Goal: Task Accomplishment & Management: Manage account settings

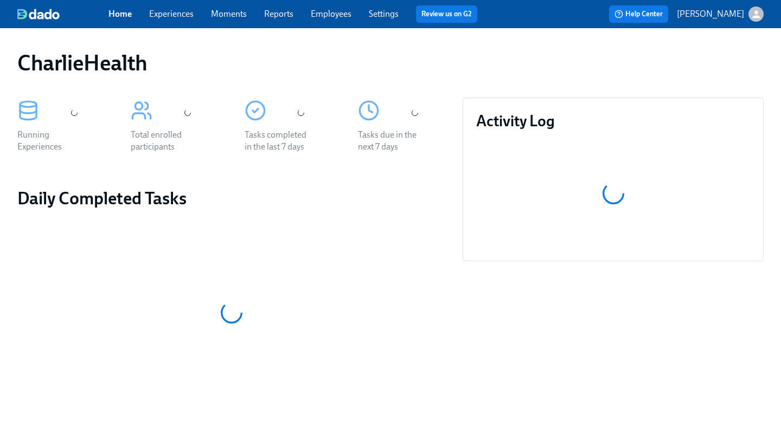
click at [319, 19] on span "Employees" at bounding box center [331, 14] width 41 height 12
click at [182, 18] on link "Experiences" at bounding box center [171, 14] width 44 height 10
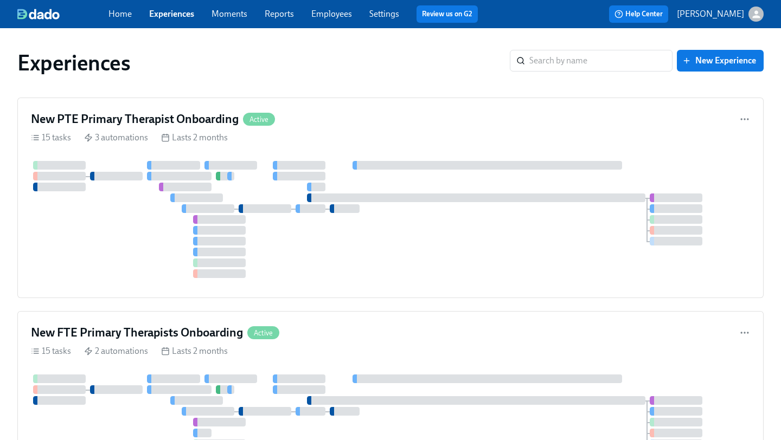
click at [338, 17] on link "Employees" at bounding box center [331, 14] width 41 height 10
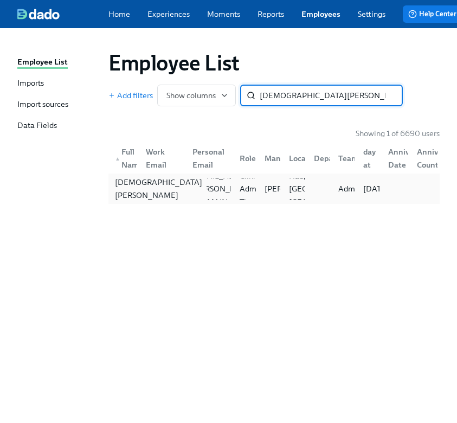
type input "[DEMOGRAPHIC_DATA][PERSON_NAME]"
click at [121, 202] on div "[DEMOGRAPHIC_DATA][PERSON_NAME]" at bounding box center [159, 189] width 96 height 26
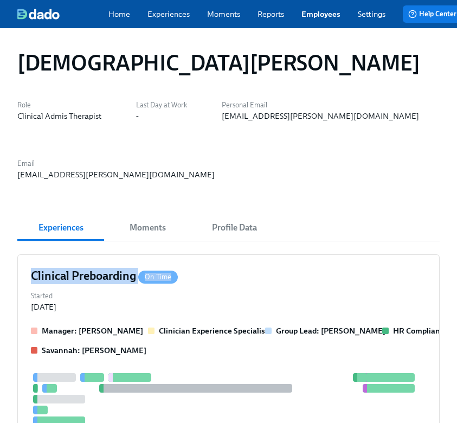
drag, startPoint x: 192, startPoint y: 295, endPoint x: 210, endPoint y: 227, distance: 69.7
click at [176, 4] on div "Home Experiences Moments Reports Employees Settings Review us on G2 Help Center…" at bounding box center [285, 14] width 571 height 28
click at [176, 22] on div "Home Experiences Moments Reports Employees Settings Review us on G2 Help Center…" at bounding box center [285, 14] width 571 height 28
click at [168, 15] on link "Experiences" at bounding box center [169, 14] width 42 height 11
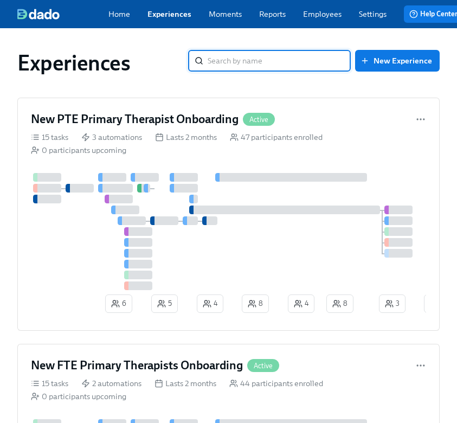
click at [311, 11] on link "Employees" at bounding box center [322, 14] width 39 height 11
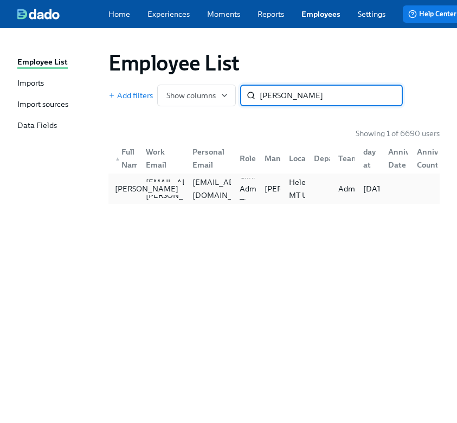
type input "[PERSON_NAME]"
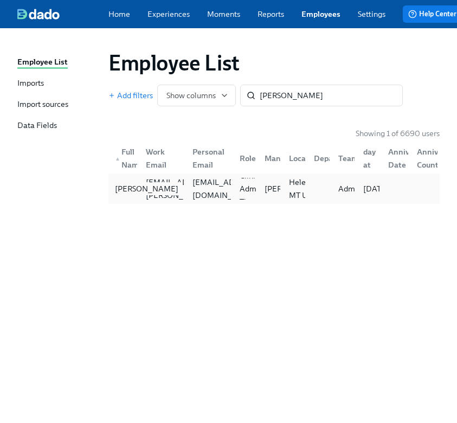
click at [135, 194] on div "[PERSON_NAME]" at bounding box center [147, 188] width 72 height 13
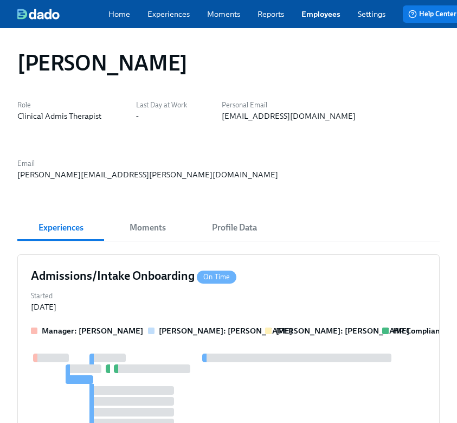
click at [323, 23] on div "Home Experiences Moments Reports Employees Settings Review us on G2 Help Center…" at bounding box center [285, 14] width 571 height 28
click at [322, 17] on link "Employees" at bounding box center [321, 14] width 39 height 11
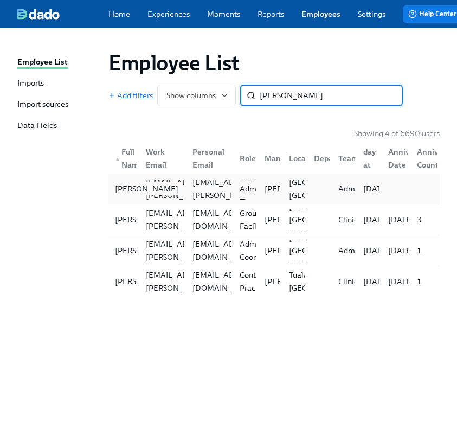
type input "[PERSON_NAME]"
click at [121, 195] on div "[PERSON_NAME]" at bounding box center [147, 188] width 72 height 13
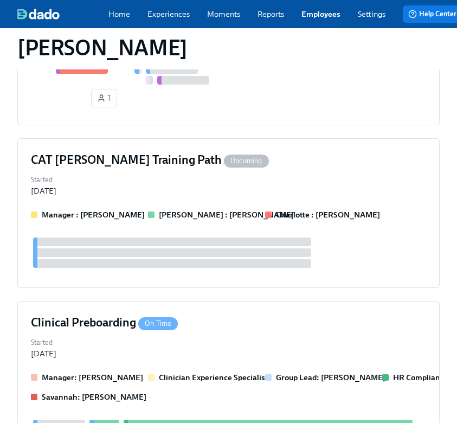
scroll to position [777, 0]
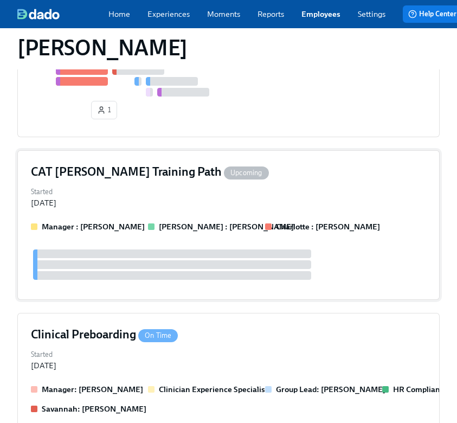
click at [121, 184] on div "Started [DATE]" at bounding box center [228, 196] width 395 height 24
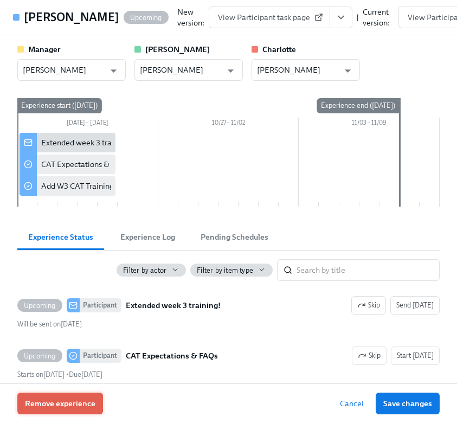
click at [73, 399] on span "Remove experience" at bounding box center [60, 403] width 71 height 11
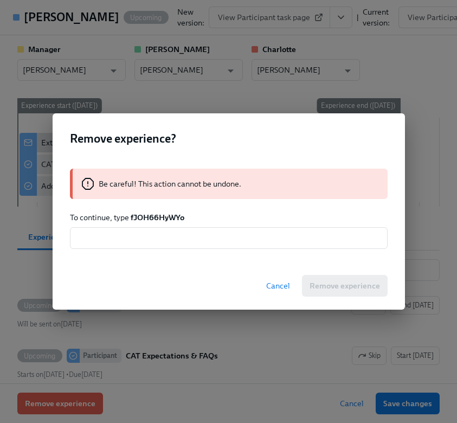
click at [166, 214] on strong "fJOH66HyWYo" at bounding box center [158, 218] width 54 height 10
click at [166, 215] on strong "fJOH66HyWYo" at bounding box center [158, 218] width 54 height 10
copy strong "fJOH66HyWYo"
click at [154, 250] on div "Be careful! This action cannot be undone. To continue, type fJOH66HyWYo ​" at bounding box center [229, 209] width 353 height 106
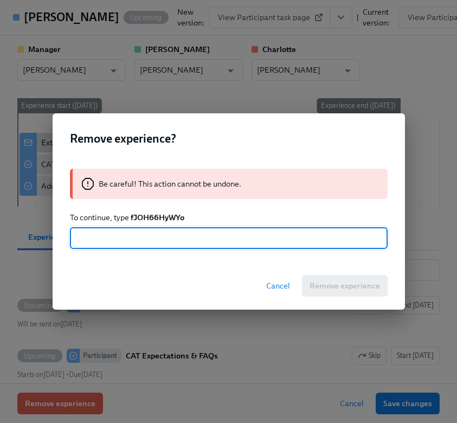
click at [154, 239] on input "text" at bounding box center [229, 238] width 318 height 22
paste input "fJOH66HyWYo"
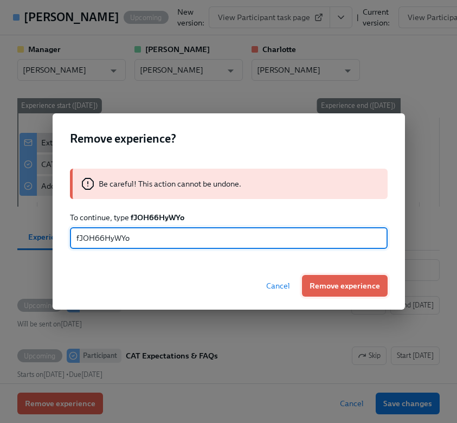
type input "fJOH66HyWYo"
click at [344, 292] on button "Remove experience" at bounding box center [345, 286] width 86 height 22
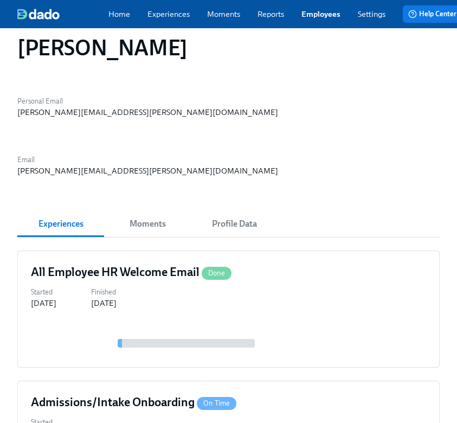
scroll to position [0, 0]
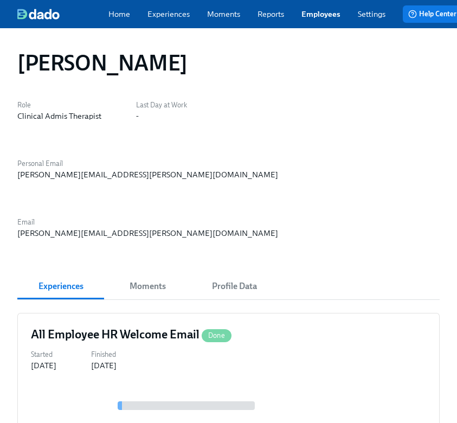
click at [329, 22] on div "Home Experiences Moments Reports Employees Settings Review us on G2 Help Center…" at bounding box center [285, 14] width 571 height 28
click at [328, 18] on link "Employees" at bounding box center [321, 14] width 39 height 11
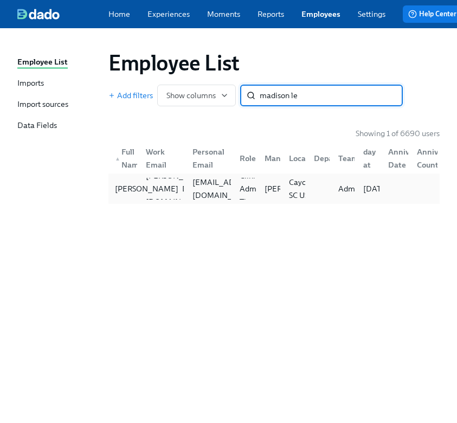
type input "madison le"
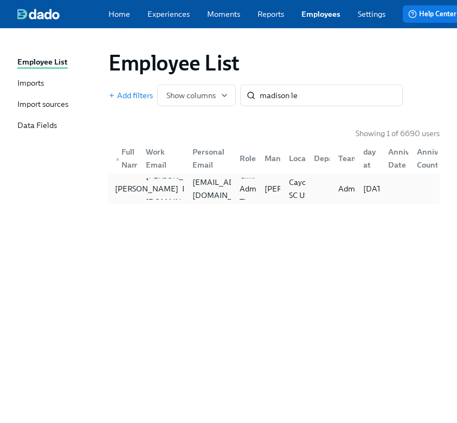
click at [129, 195] on div "[PERSON_NAME]" at bounding box center [147, 188] width 72 height 13
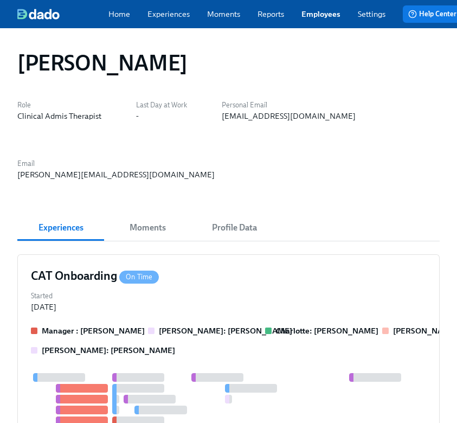
click at [321, 17] on link "Employees" at bounding box center [321, 14] width 39 height 11
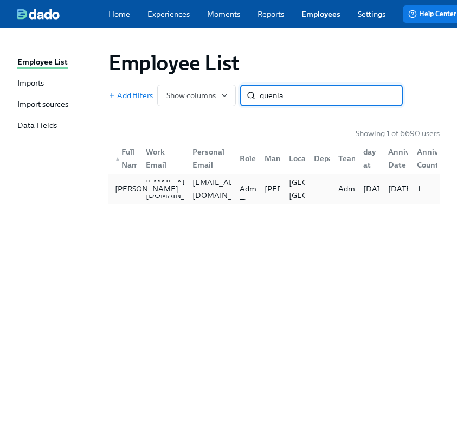
type input "quenla"
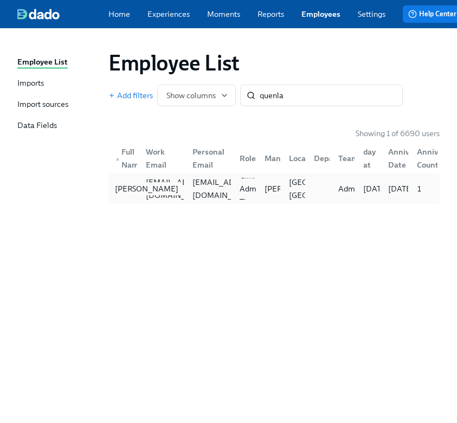
click at [132, 195] on div "[PERSON_NAME]" at bounding box center [147, 188] width 72 height 13
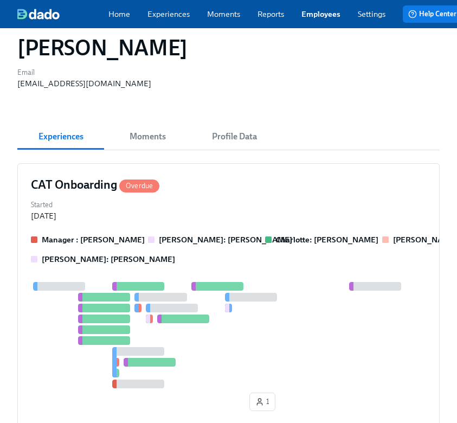
scroll to position [107, 0]
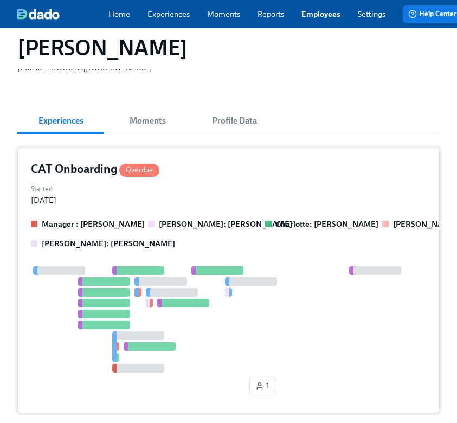
click at [173, 191] on div "Started [DATE]" at bounding box center [228, 194] width 395 height 24
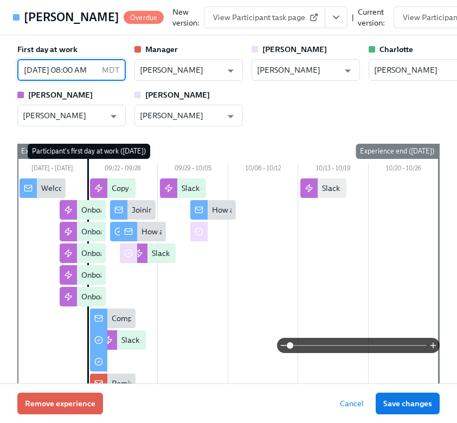
click at [76, 81] on input "[DATE] 08:00 AM" at bounding box center [57, 70] width 80 height 22
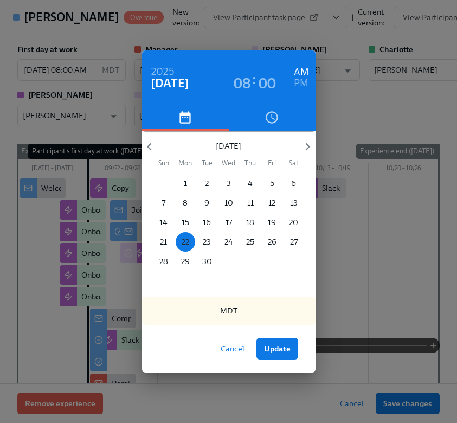
click at [187, 241] on p "22" at bounding box center [186, 241] width 8 height 11
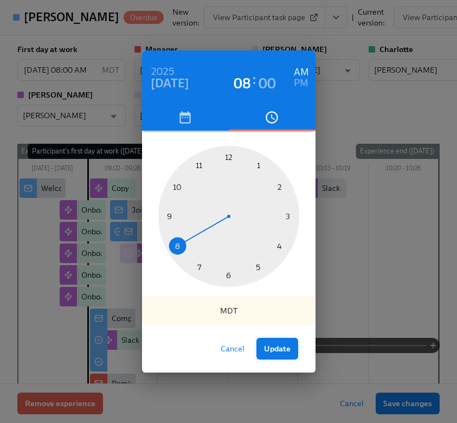
click at [282, 350] on span "Update" at bounding box center [277, 348] width 27 height 11
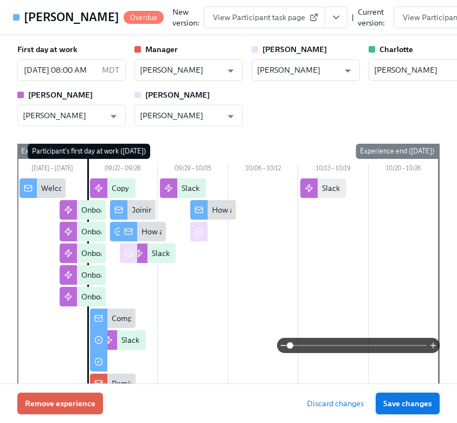
click at [402, 405] on span "Save changes" at bounding box center [407, 403] width 49 height 11
click at [100, 81] on div "[DATE] 08:00 AM MDT ​" at bounding box center [71, 70] width 108 height 22
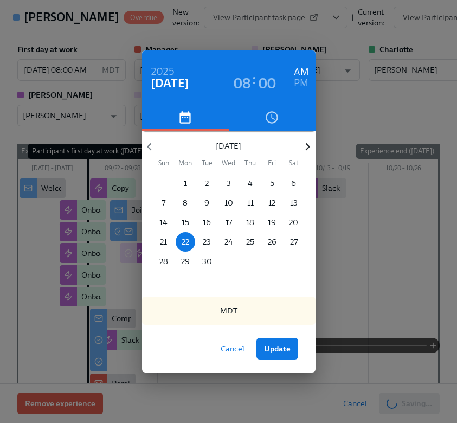
click at [301, 152] on icon "button" at bounding box center [307, 146] width 15 height 15
click at [182, 202] on span "6" at bounding box center [186, 202] width 20 height 11
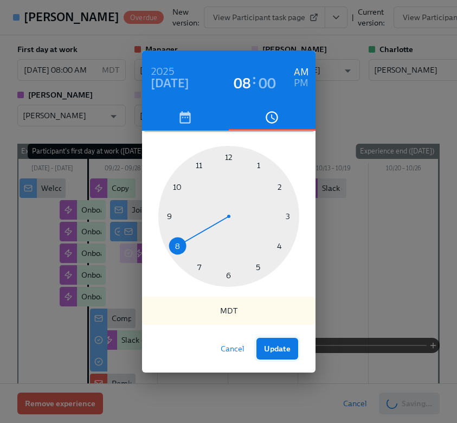
click at [284, 344] on span "Update" at bounding box center [277, 348] width 27 height 11
type input "[DATE] 08:00 AM"
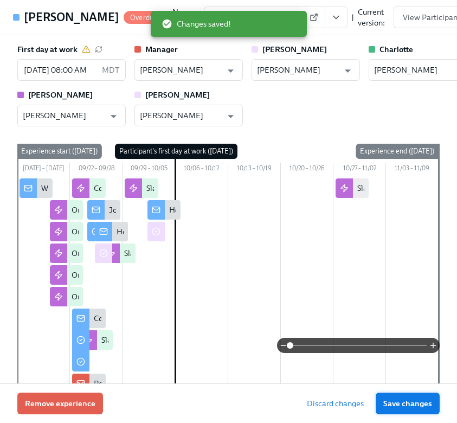
click at [420, 399] on span "Save changes" at bounding box center [407, 403] width 49 height 11
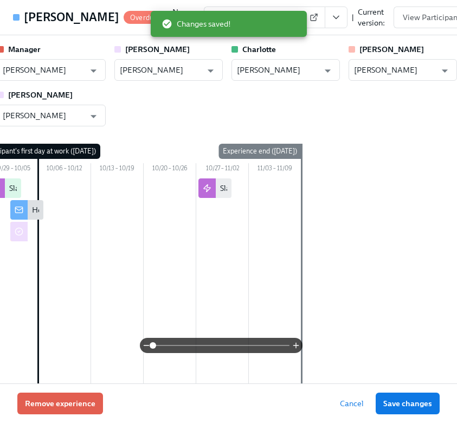
scroll to position [0, 50]
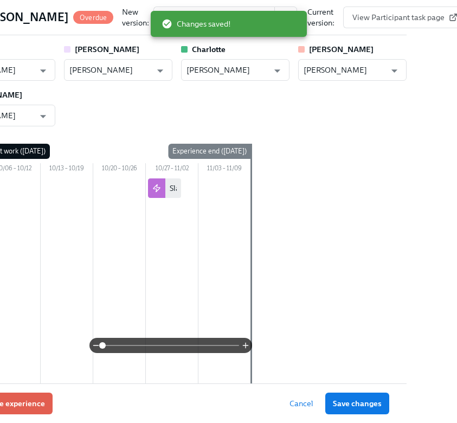
click at [444, 23] on div "New version: View Participant task page | Current version: View Participant tas…" at bounding box center [314, 18] width 385 height 22
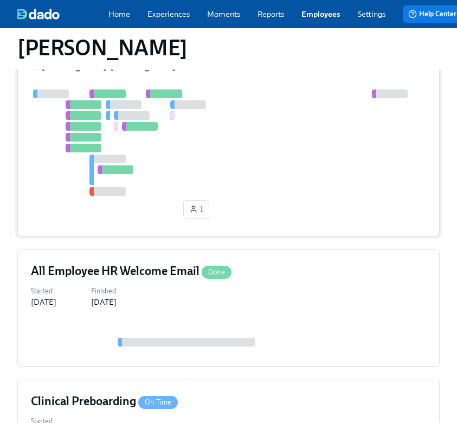
scroll to position [296, 0]
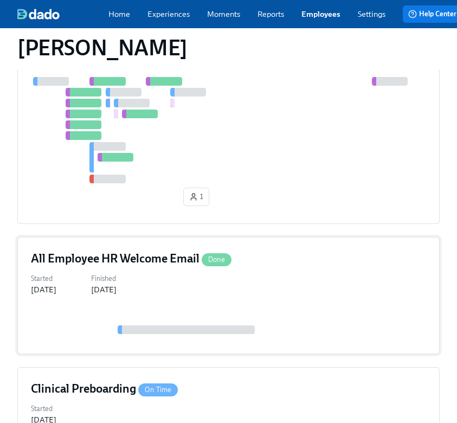
click at [92, 287] on div "Started [DATE] Finished [DATE]" at bounding box center [228, 283] width 395 height 24
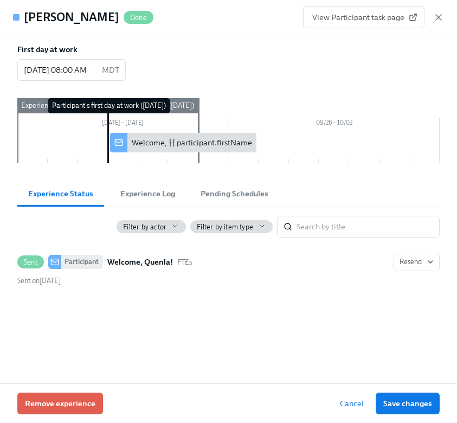
drag, startPoint x: 436, startPoint y: 20, endPoint x: 430, endPoint y: 20, distance: 6.5
click at [436, 20] on icon "button" at bounding box center [438, 17] width 5 height 5
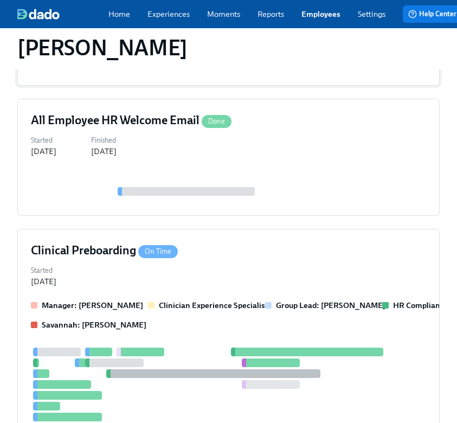
scroll to position [472, 0]
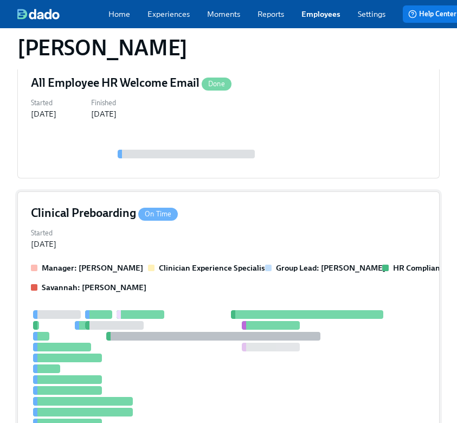
click at [95, 280] on div "Manager: [PERSON_NAME] Clinician Experience Specialist Group Lead: [PERSON_NAME…" at bounding box center [228, 278] width 395 height 30
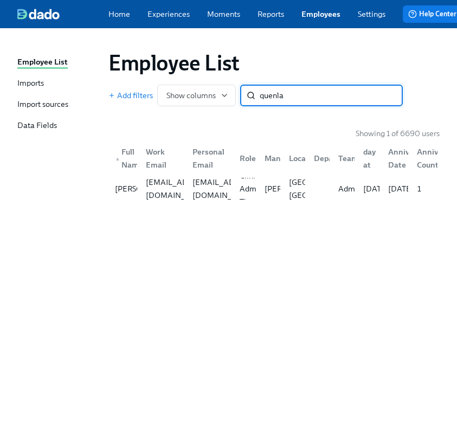
scroll to position [0, 78]
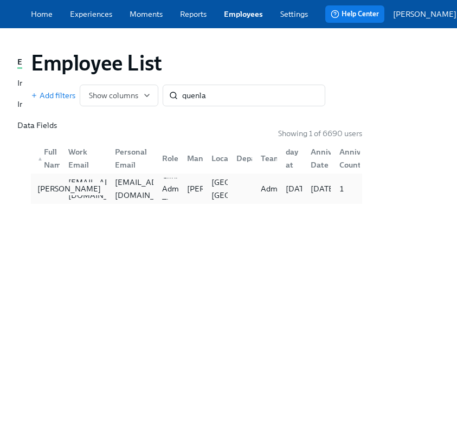
click at [47, 195] on div "[PERSON_NAME]" at bounding box center [69, 188] width 72 height 13
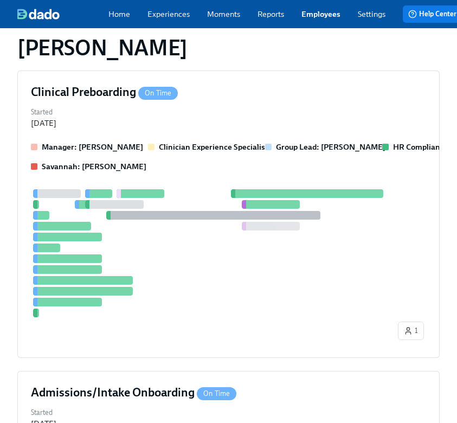
scroll to position [751, 0]
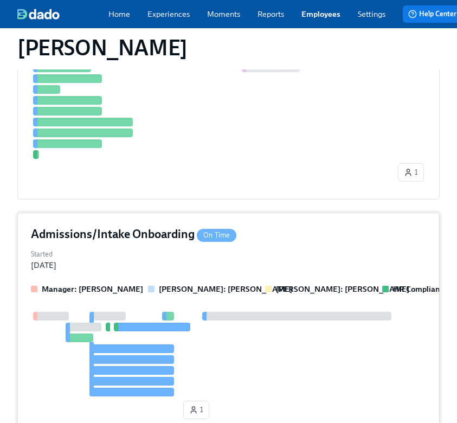
click at [125, 299] on div "Manager: [PERSON_NAME] [PERSON_NAME]: [PERSON_NAME] [PERSON_NAME]: [PERSON_NAME…" at bounding box center [228, 354] width 395 height 140
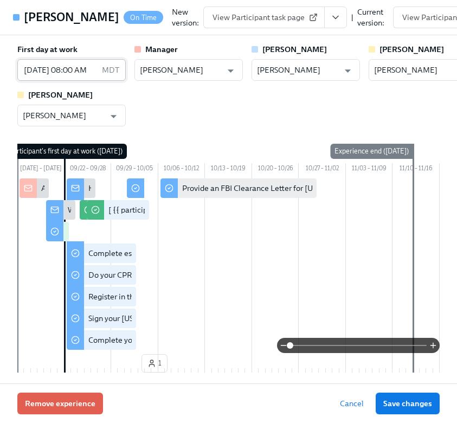
click at [76, 79] on input "[DATE] 08:00 AM" at bounding box center [57, 70] width 80 height 22
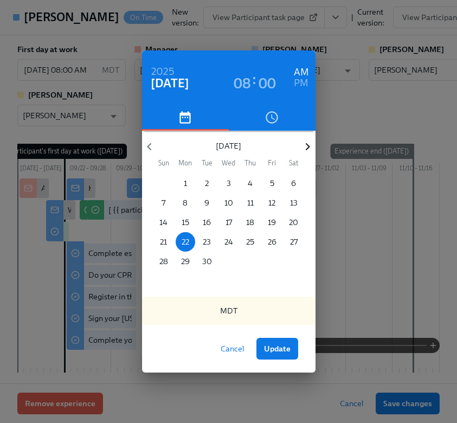
click at [306, 148] on icon "button" at bounding box center [307, 146] width 15 height 15
click at [187, 199] on p "6" at bounding box center [185, 202] width 5 height 11
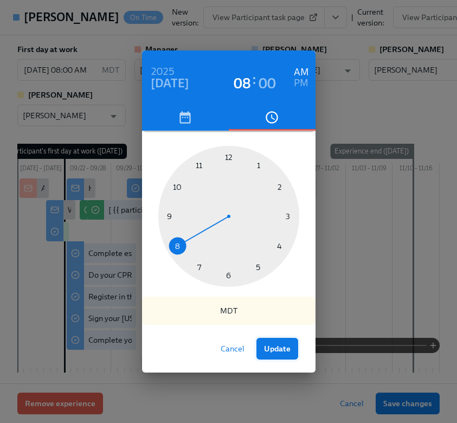
click at [286, 353] on span "Update" at bounding box center [277, 348] width 27 height 11
type input "[DATE] 08:00 AM"
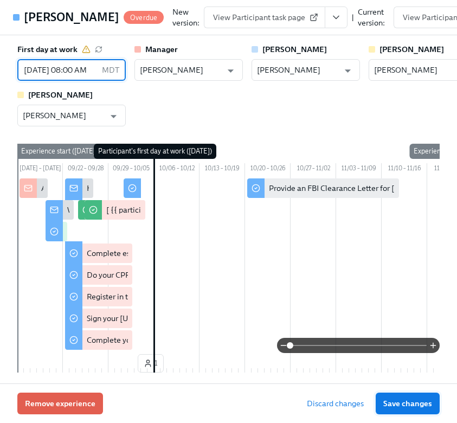
click at [405, 408] on span "Save changes" at bounding box center [407, 403] width 49 height 11
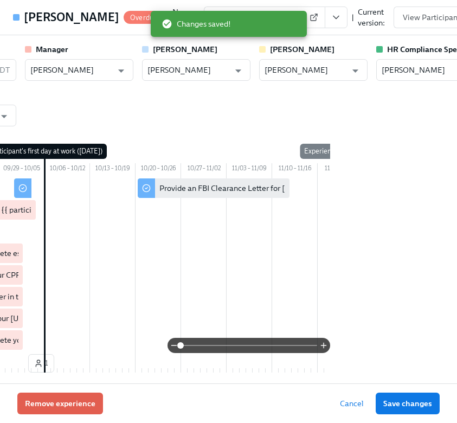
scroll to position [0, 50]
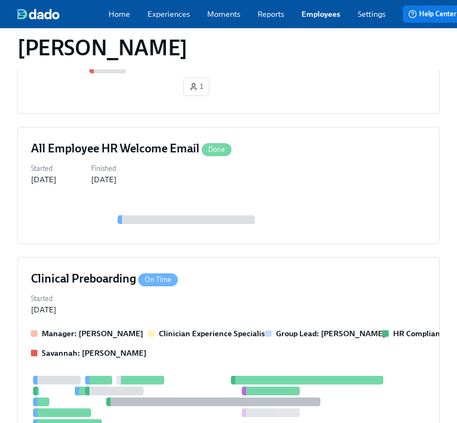
scroll to position [397, 0]
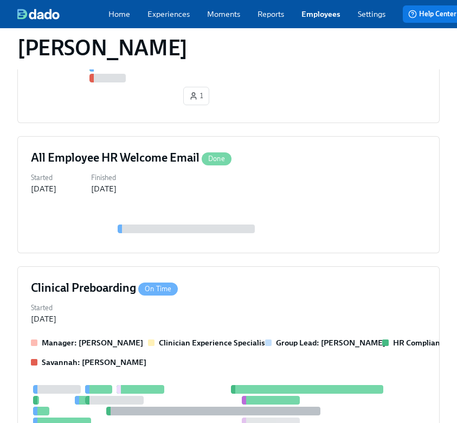
click at [315, 16] on link "Employees" at bounding box center [321, 14] width 39 height 11
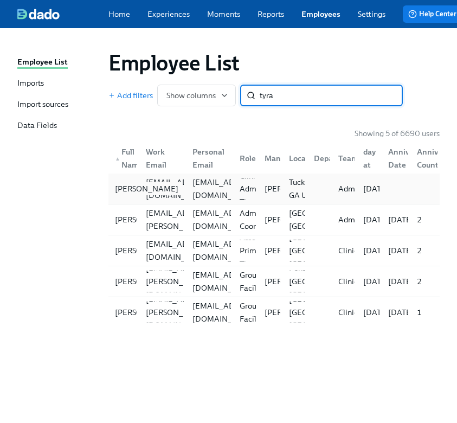
type input "tyra"
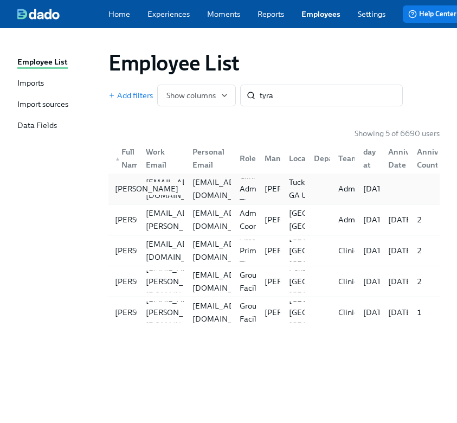
click at [121, 195] on div "[PERSON_NAME]" at bounding box center [147, 188] width 72 height 13
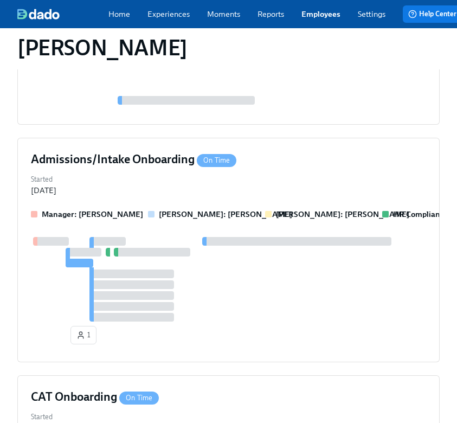
scroll to position [530, 0]
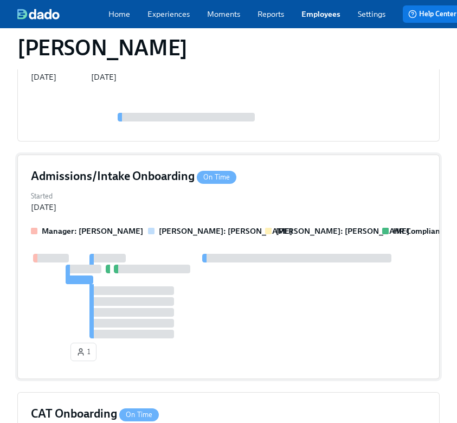
click at [182, 219] on div "Admissions/Intake Onboarding On Time Started [DATE] Manager: [PERSON_NAME] [PER…" at bounding box center [228, 267] width 423 height 225
